Goal: Information Seeking & Learning: Check status

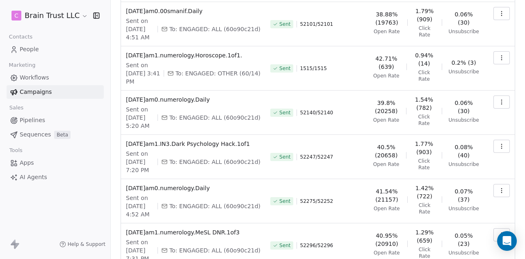
scroll to position [255, 0]
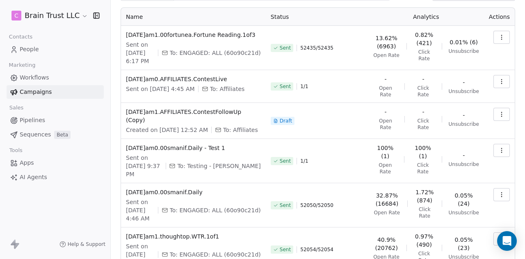
scroll to position [42, 0]
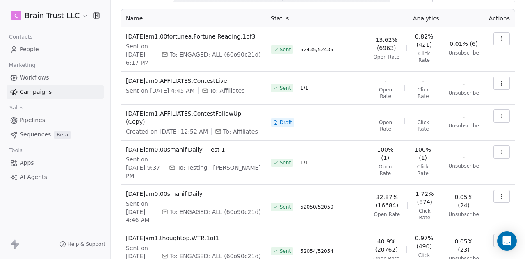
click at [499, 193] on icon "button" at bounding box center [502, 196] width 7 height 7
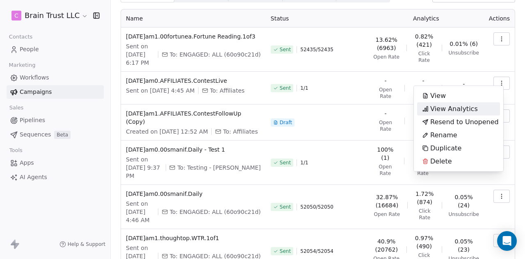
click at [453, 109] on span "View Analytics" at bounding box center [454, 109] width 48 height 10
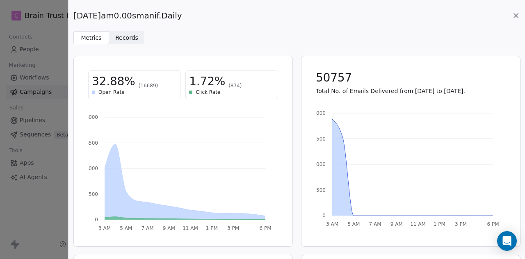
drag, startPoint x: 192, startPoint y: 15, endPoint x: 74, endPoint y: 15, distance: 118.2
click at [74, 15] on div "[DATE]am0.00smanif.Daily" at bounding box center [296, 15] width 447 height 11
copy span "[DATE]am0.00smanif.Daily"
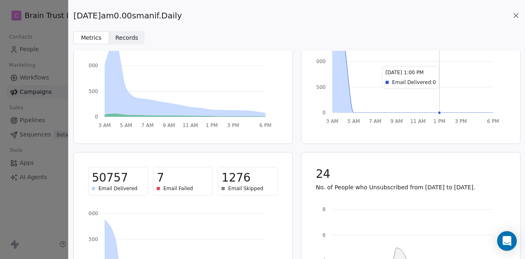
scroll to position [103, 0]
click at [514, 13] on icon at bounding box center [516, 15] width 8 height 8
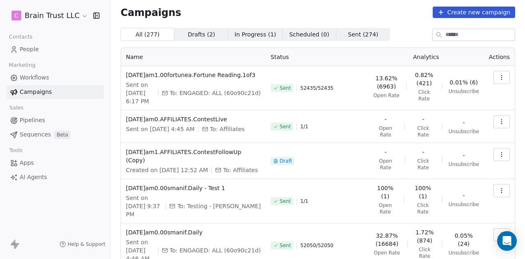
scroll to position [0, 0]
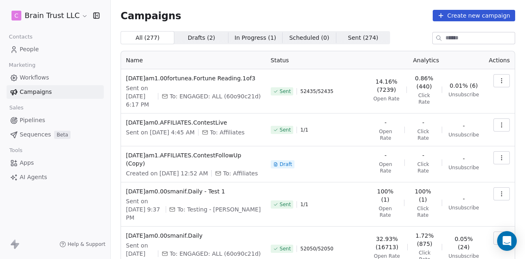
click at [499, 78] on icon "button" at bounding box center [502, 81] width 7 height 7
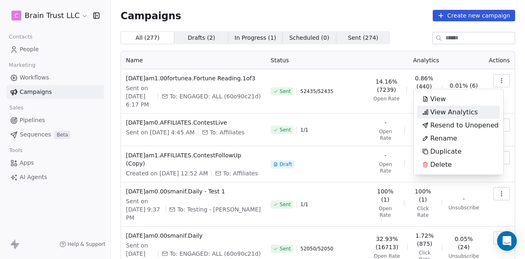
click at [456, 111] on span "View Analytics" at bounding box center [454, 113] width 48 height 10
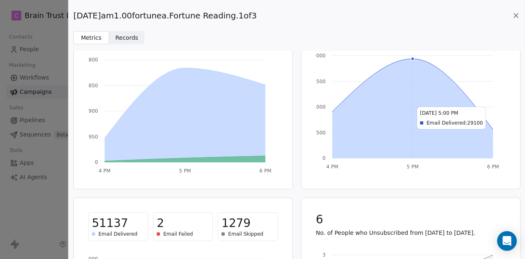
scroll to position [72, 0]
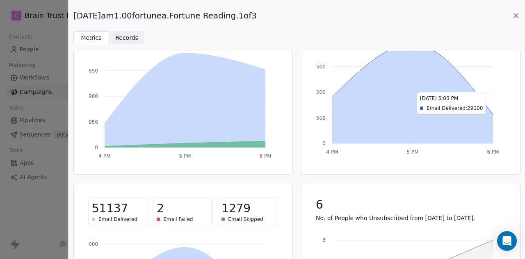
drag, startPoint x: 258, startPoint y: 14, endPoint x: 74, endPoint y: 19, distance: 183.9
click at [74, 19] on span "[DATE]am1.00fortunea.Fortune Reading.1of3" at bounding box center [164, 15] width 183 height 11
copy span "[DATE]am1.00fortunea.Fortune Reading.1of3"
click at [513, 15] on icon at bounding box center [516, 15] width 8 height 8
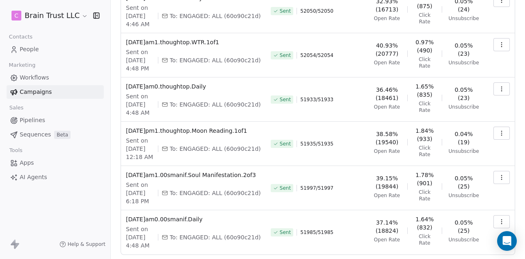
scroll to position [243, 0]
